Goal: Navigation & Orientation: Find specific page/section

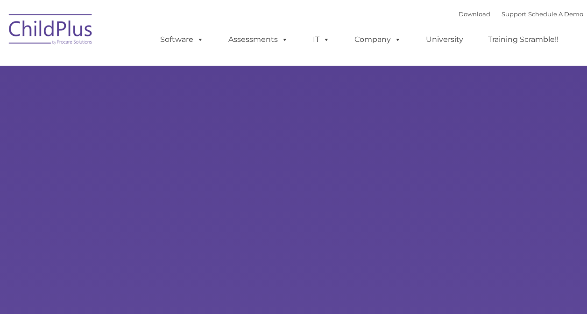
type input ""
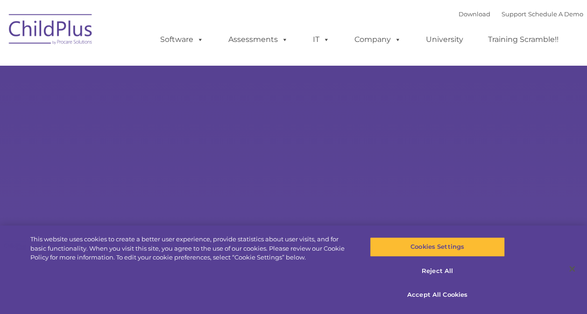
select select "MEDIUM"
click at [434, 292] on button "Accept All Cookies" at bounding box center [437, 296] width 135 height 20
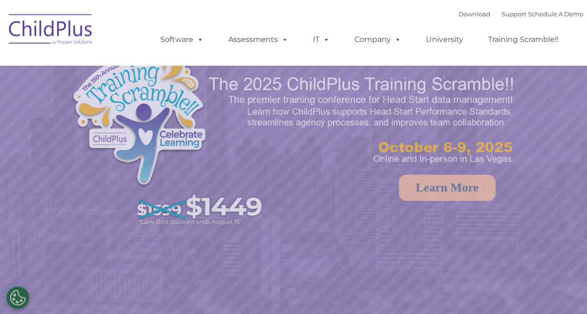
select select "MEDIUM"
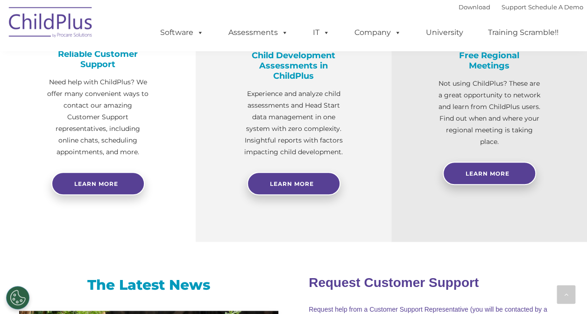
scroll to position [367, 0]
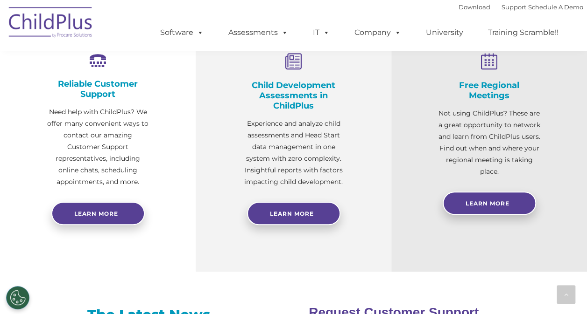
click at [48, 24] on img at bounding box center [50, 23] width 93 height 47
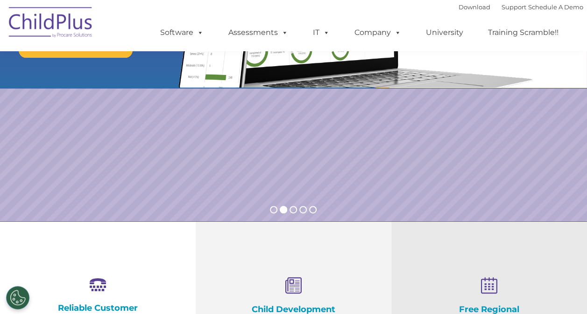
scroll to position [0, 0]
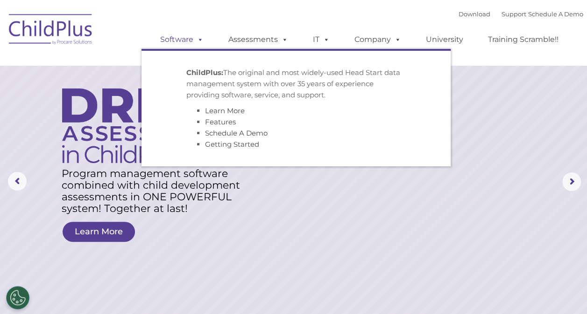
click at [201, 41] on span at bounding box center [198, 39] width 10 height 9
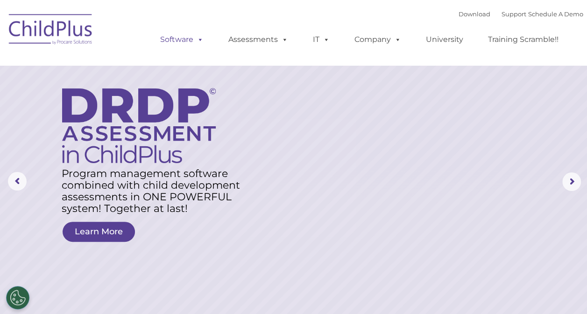
click at [201, 41] on span at bounding box center [198, 39] width 10 height 9
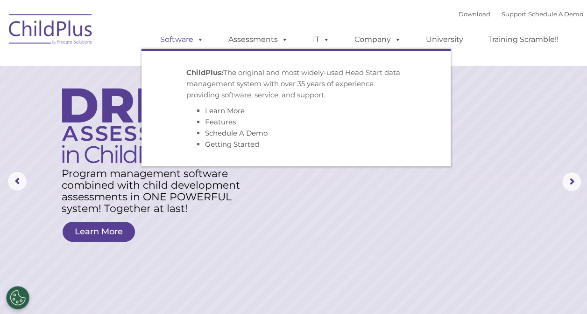
click at [201, 41] on span at bounding box center [198, 39] width 10 height 9
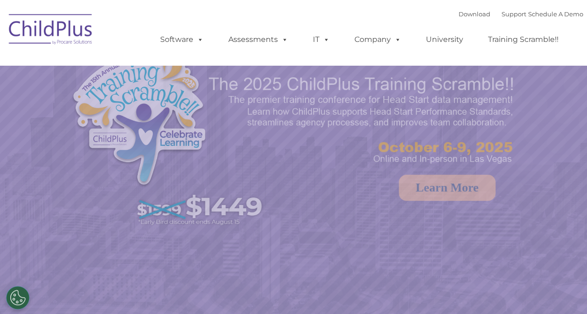
select select "MEDIUM"
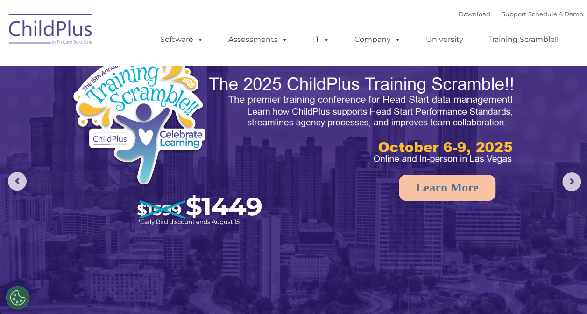
click at [42, 25] on img at bounding box center [50, 30] width 93 height 47
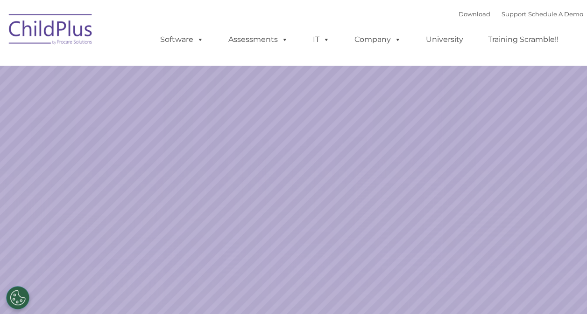
select select "MEDIUM"
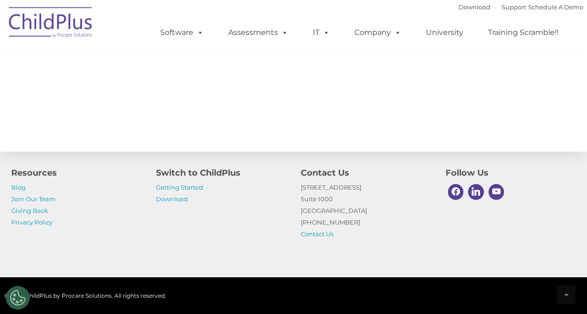
scroll to position [1095, 0]
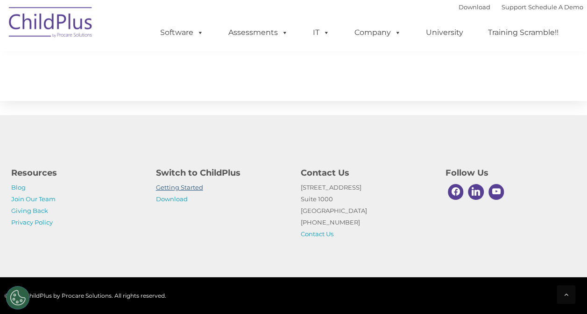
click at [190, 189] on link "Getting Started" at bounding box center [179, 187] width 47 height 7
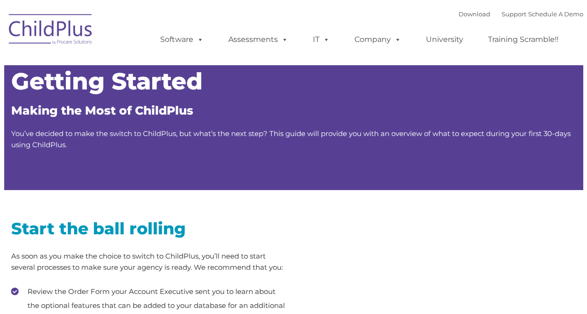
type input ""
